Goal: Find specific page/section: Find specific page/section

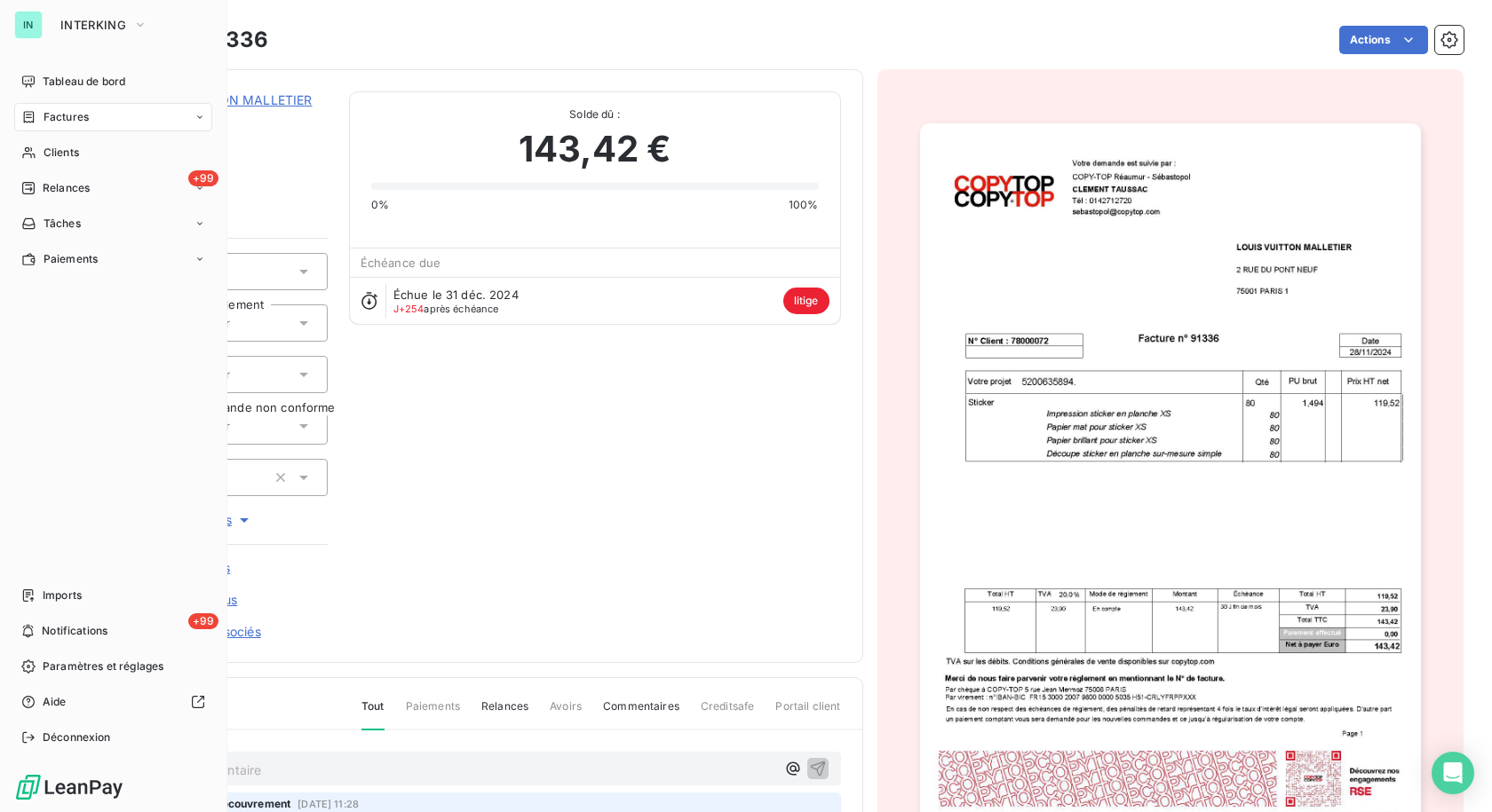
click at [66, 107] on div "Factures" at bounding box center [114, 117] width 198 height 28
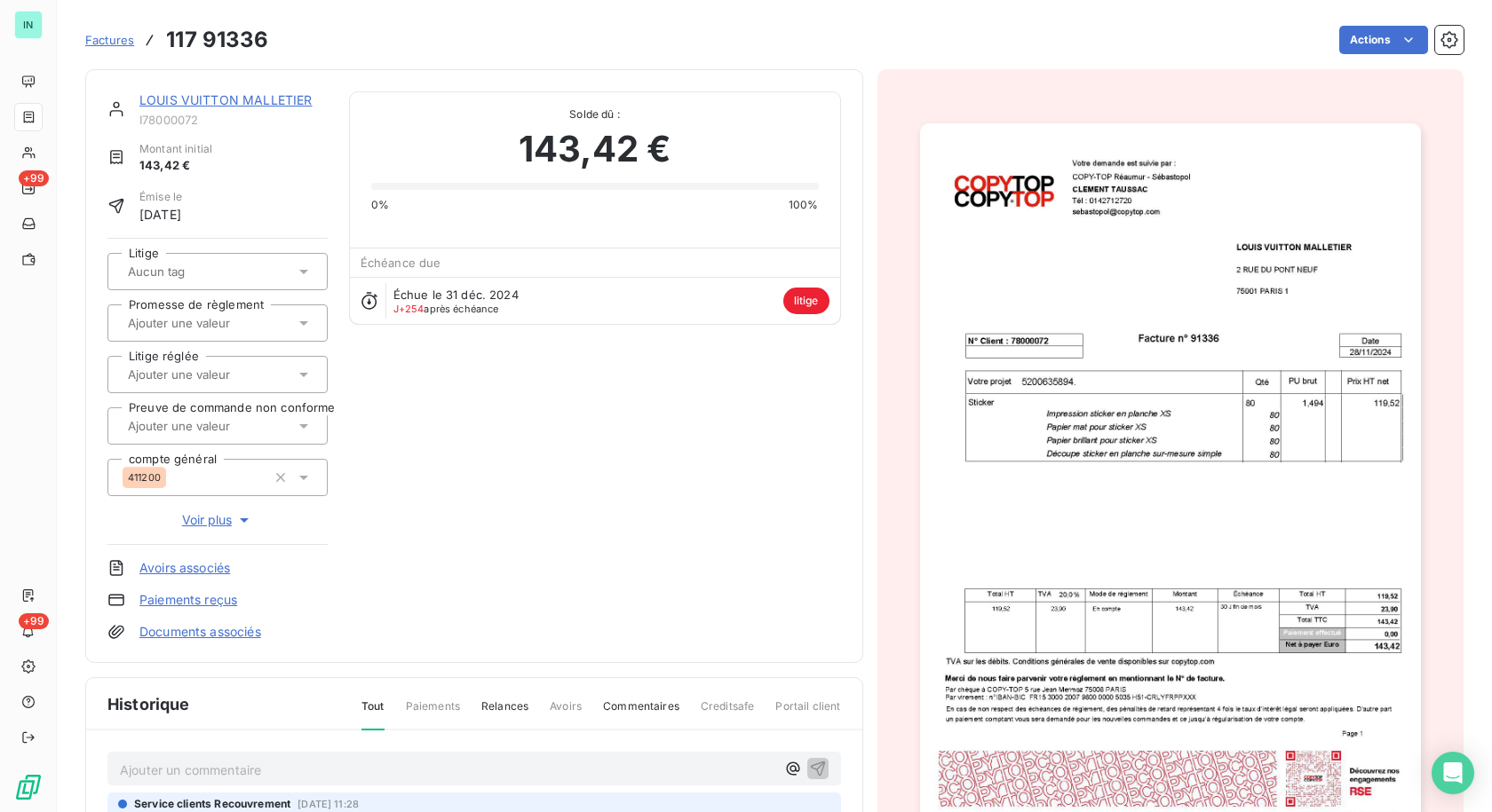
click at [124, 40] on span "Factures" at bounding box center [110, 40] width 49 height 15
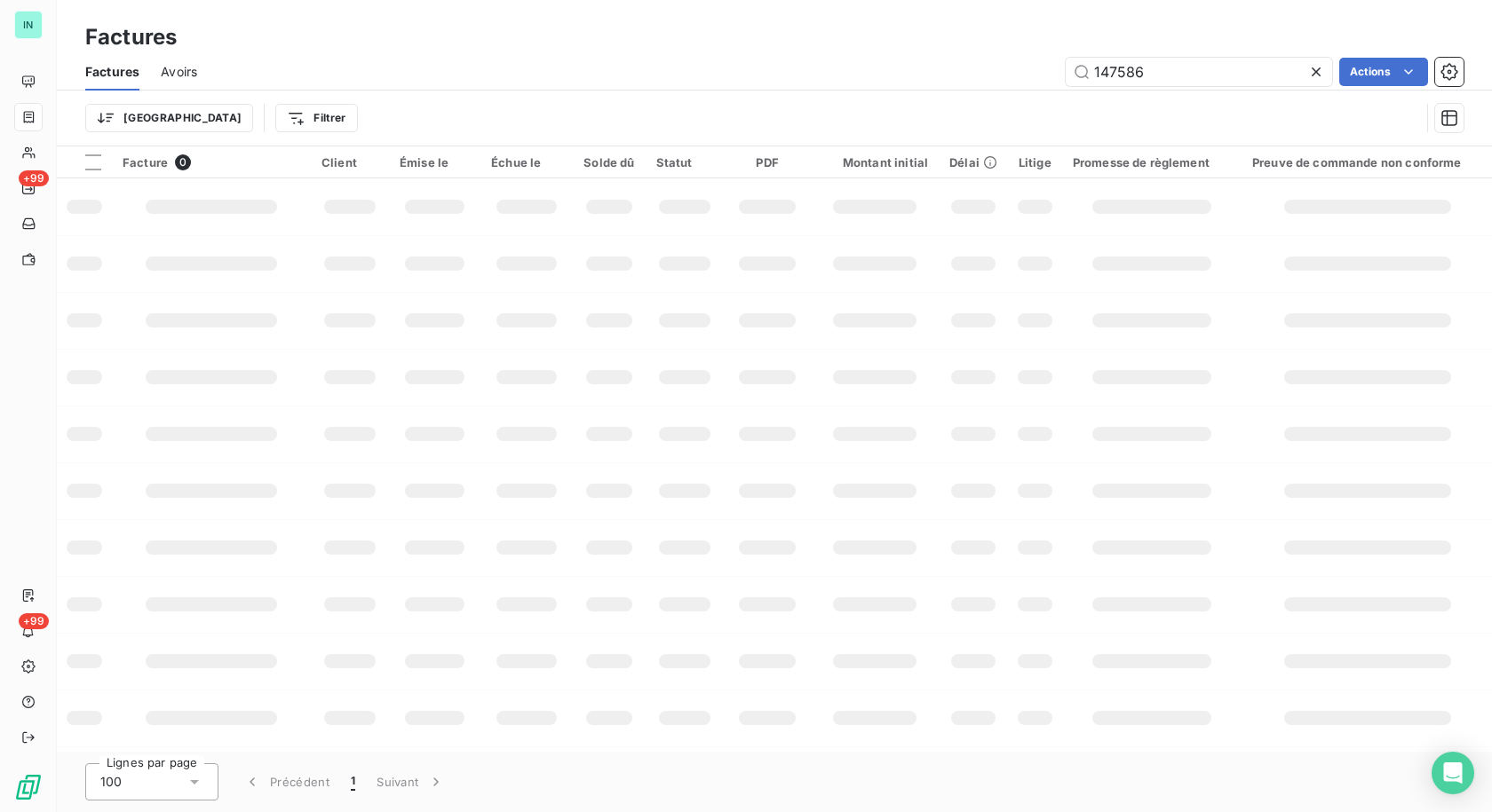
drag, startPoint x: 1211, startPoint y: 72, endPoint x: 683, endPoint y: 96, distance: 528.5
click at [921, 81] on div "147586 Actions" at bounding box center [841, 72] width 1245 height 28
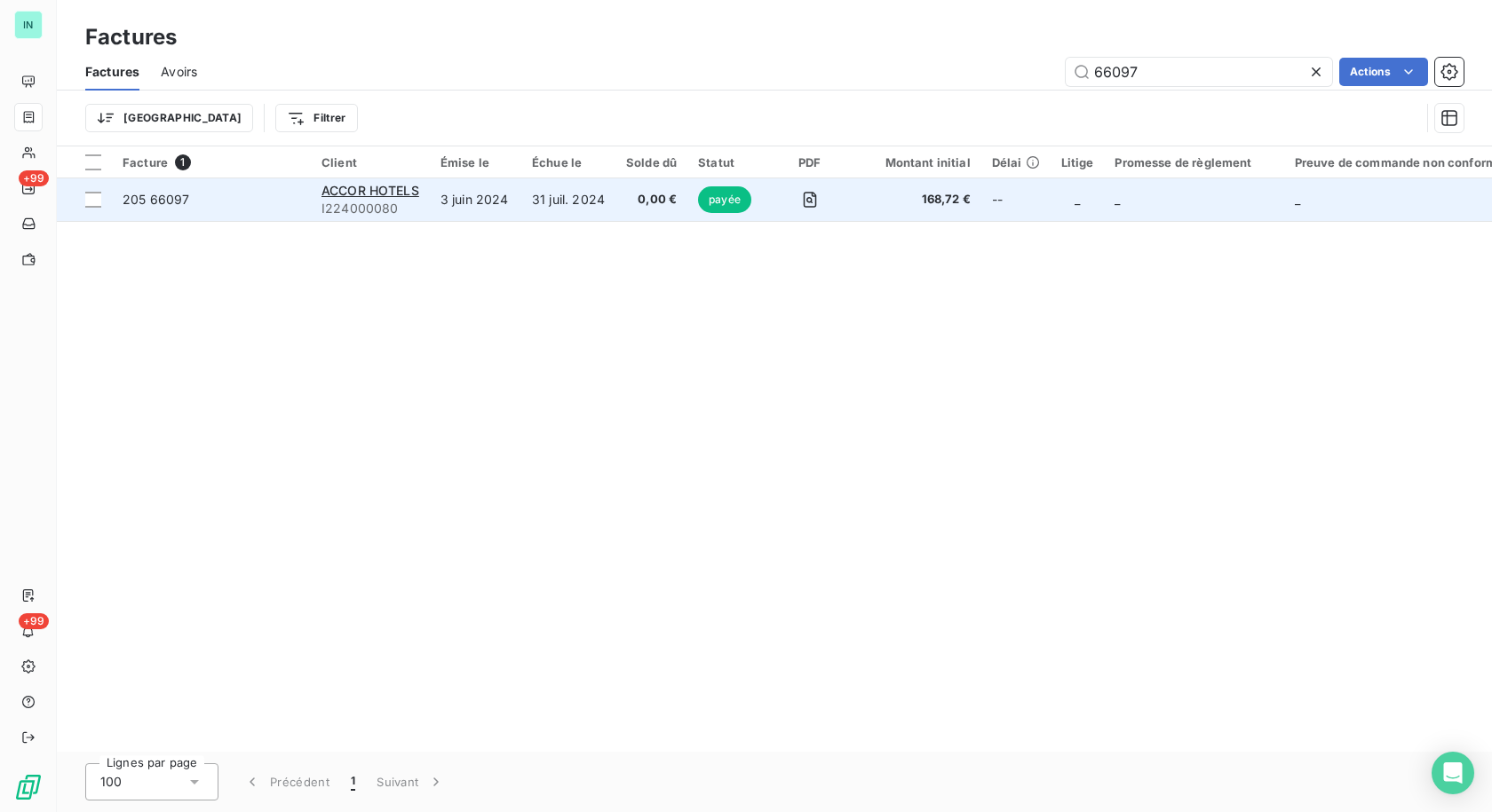
type input "66097"
click at [553, 210] on td "31 juil. 2024" at bounding box center [568, 200] width 94 height 43
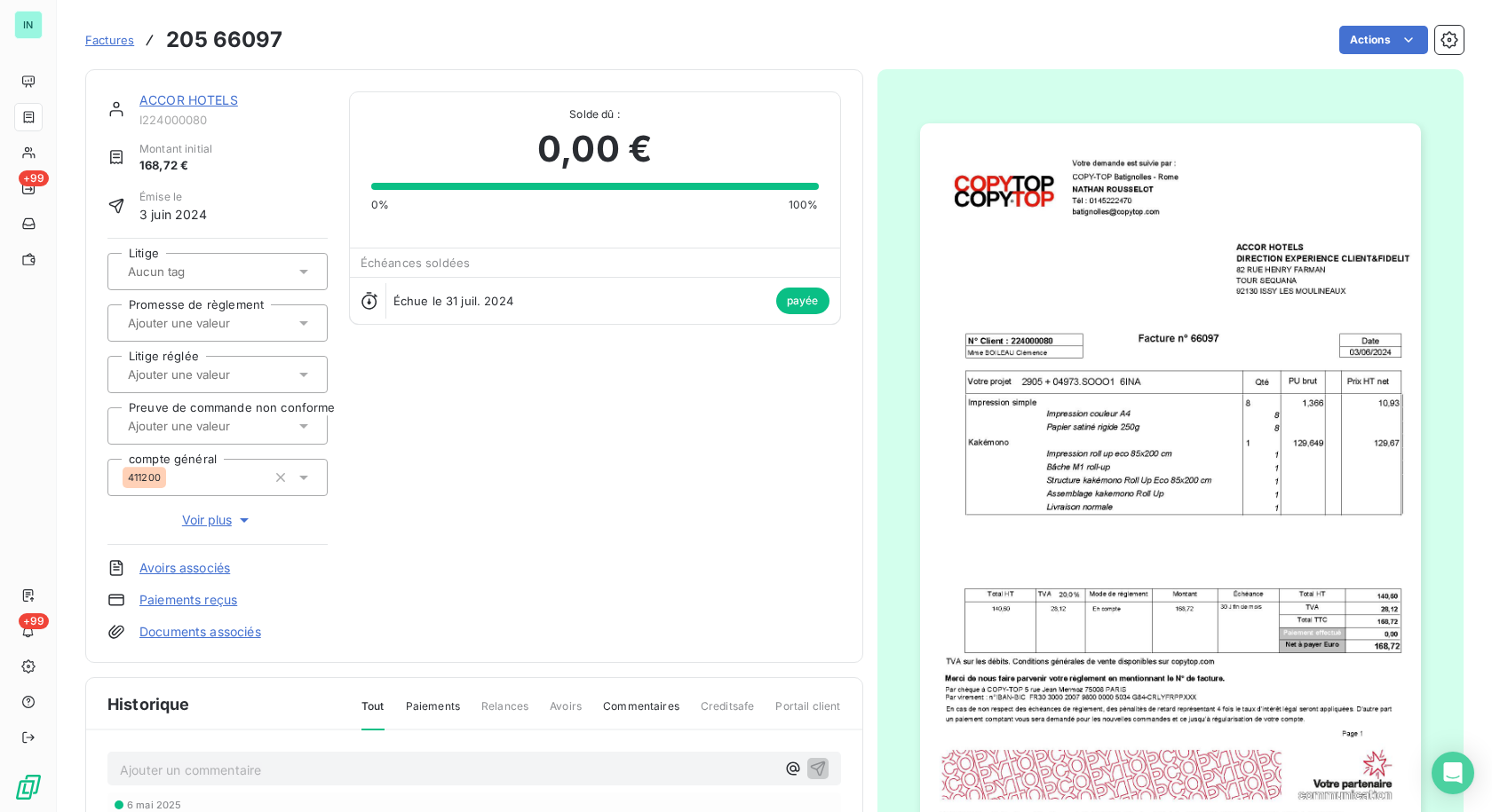
click at [114, 41] on span "Factures" at bounding box center [110, 40] width 49 height 15
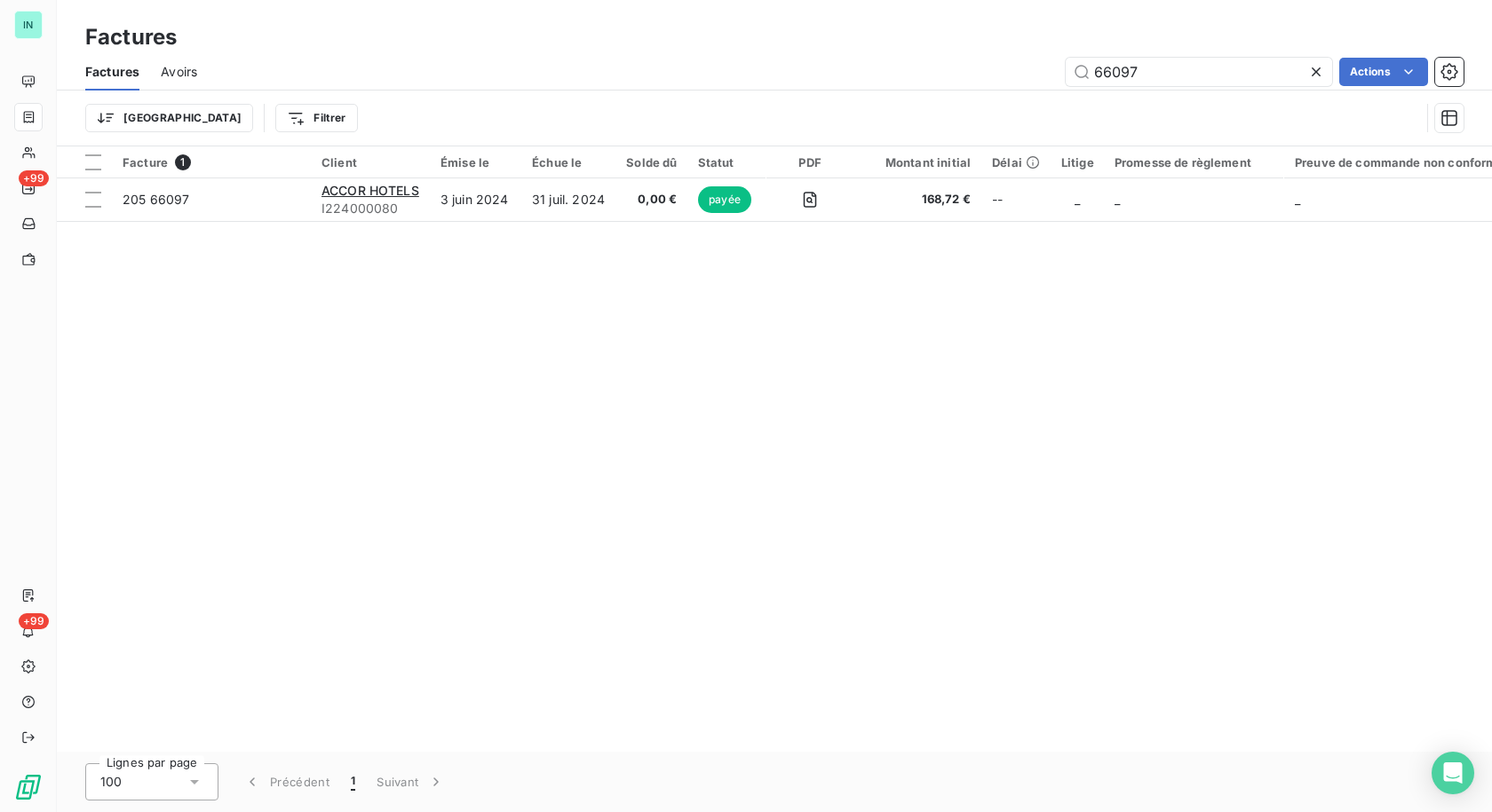
drag, startPoint x: 1182, startPoint y: 72, endPoint x: 860, endPoint y: 104, distance: 323.6
click at [903, 104] on div "Factures Avoirs 66097 Actions Trier Filtrer" at bounding box center [774, 99] width 1435 height 92
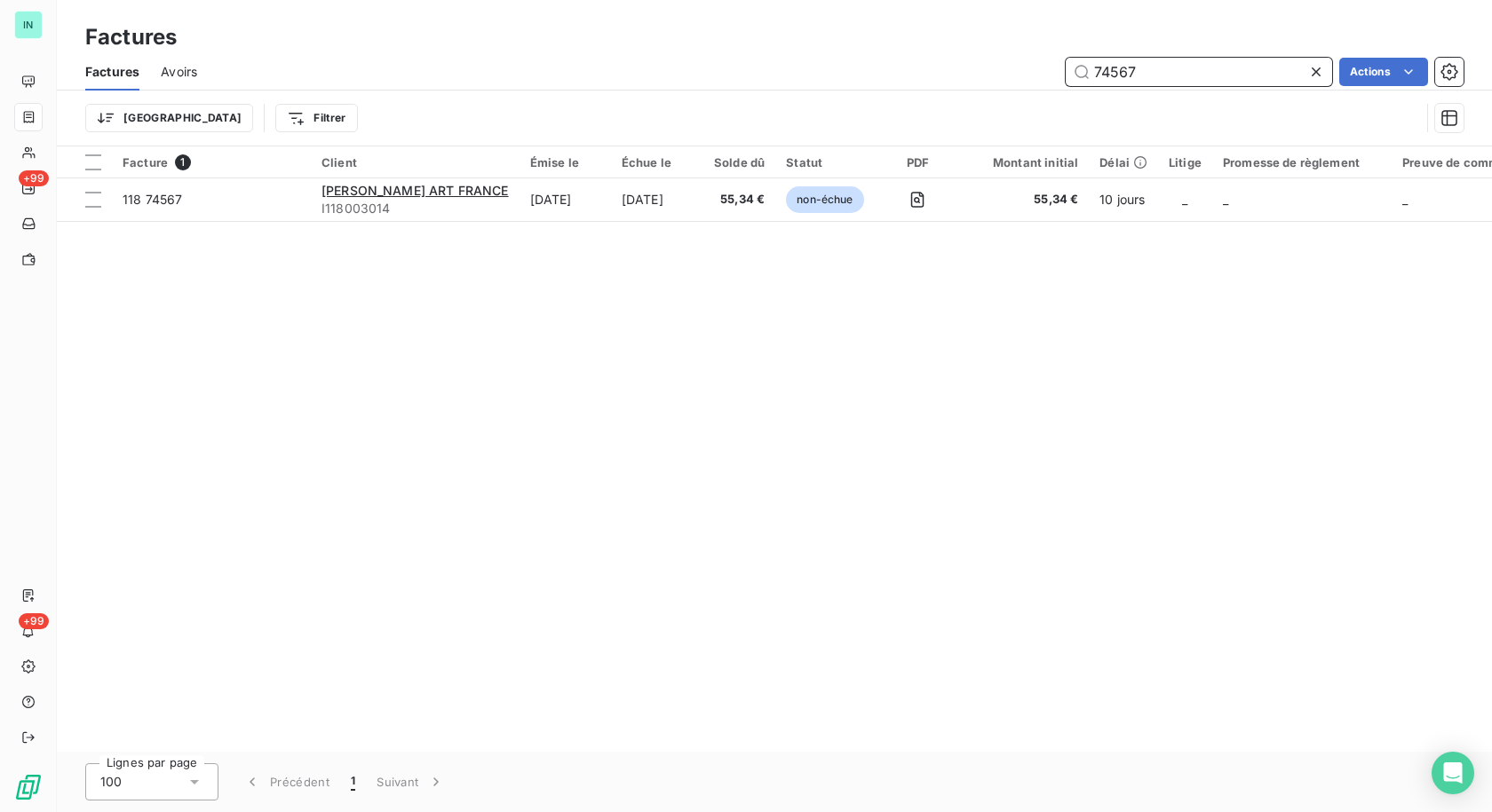
drag, startPoint x: 1208, startPoint y: 66, endPoint x: 1221, endPoint y: 69, distance: 13.3
click at [1208, 66] on input "74567" at bounding box center [1199, 72] width 266 height 28
drag, startPoint x: 1221, startPoint y: 69, endPoint x: 712, endPoint y: 119, distance: 511.4
click at [800, 104] on div "Factures Avoirs 74567 Actions Trier Filtrer" at bounding box center [774, 99] width 1435 height 92
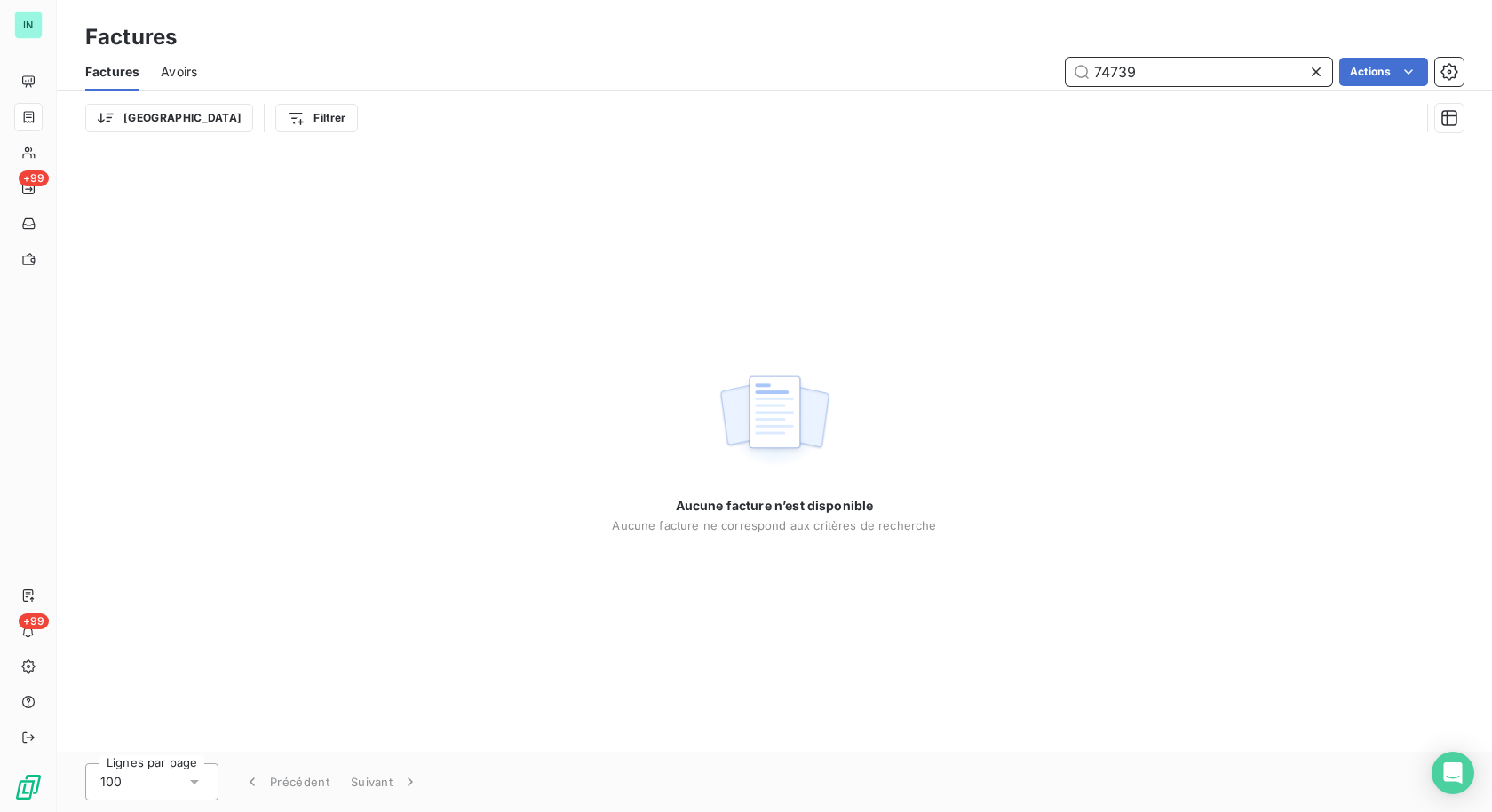
type input "74739"
